Goal: Information Seeking & Learning: Stay updated

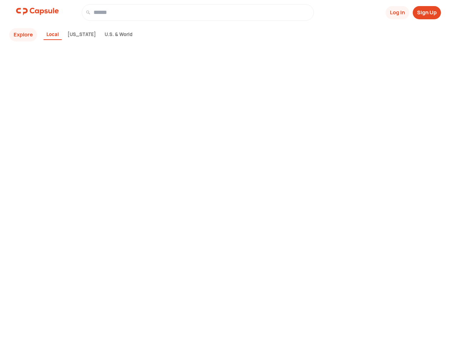
click at [228, 169] on div "Explore Local [US_STATE] U.S. & World" at bounding box center [174, 183] width 325 height 309
click at [397, 12] on button "Log In" at bounding box center [397, 12] width 24 height 13
click at [427, 12] on button "Sign Up" at bounding box center [427, 12] width 28 height 13
click at [23, 35] on button "Explore" at bounding box center [23, 34] width 28 height 13
click at [53, 35] on div "Local" at bounding box center [53, 35] width 18 height 11
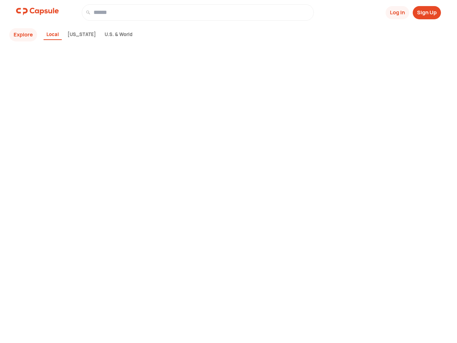
click at [79, 35] on div "[US_STATE]" at bounding box center [82, 35] width 34 height 11
click at [112, 35] on div "U.S. & World" at bounding box center [119, 35] width 34 height 11
